Goal: Information Seeking & Learning: Check status

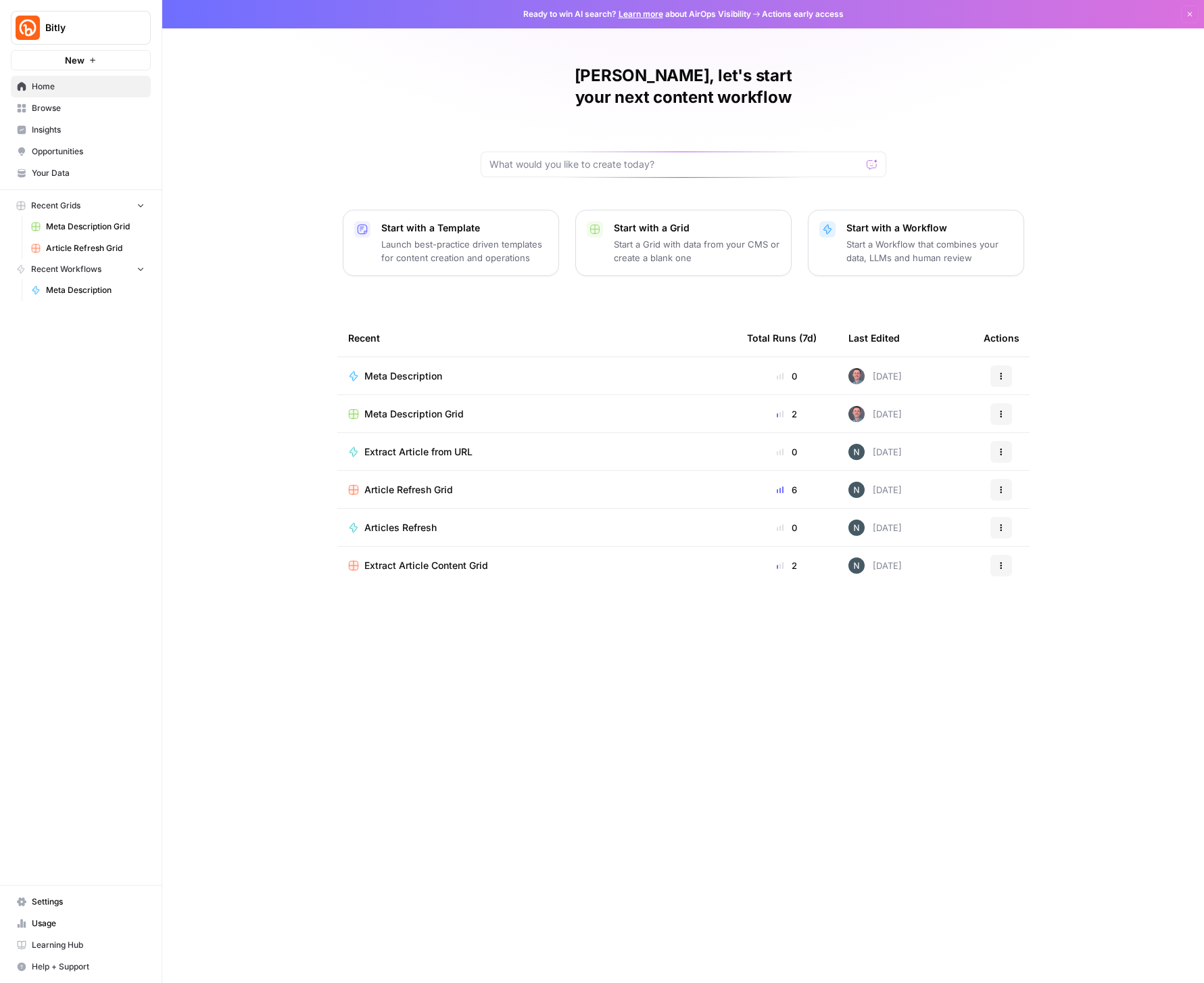
click at [53, 126] on span "Insights" at bounding box center [88, 129] width 112 height 12
